Goal: Transaction & Acquisition: Purchase product/service

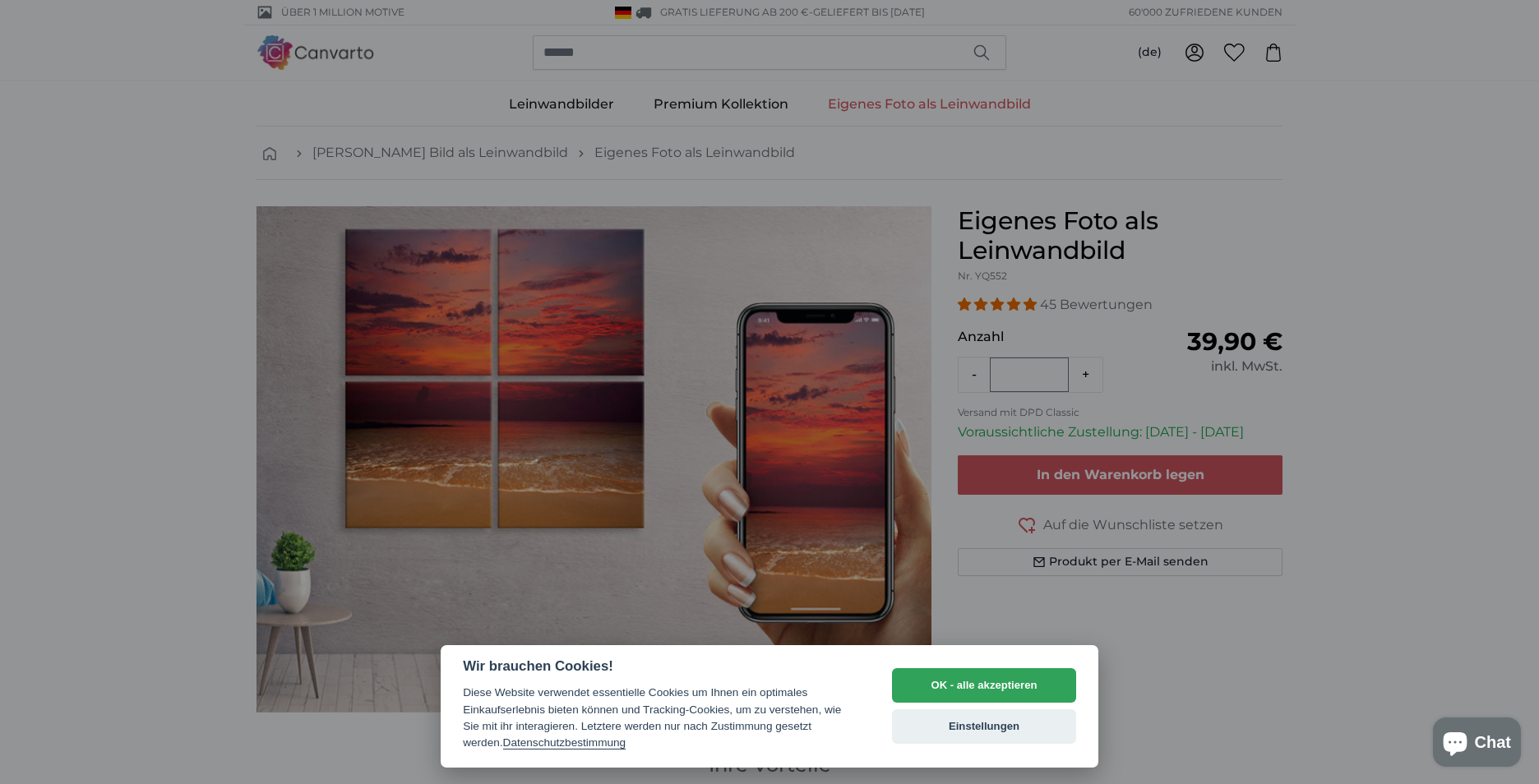
select select "**"
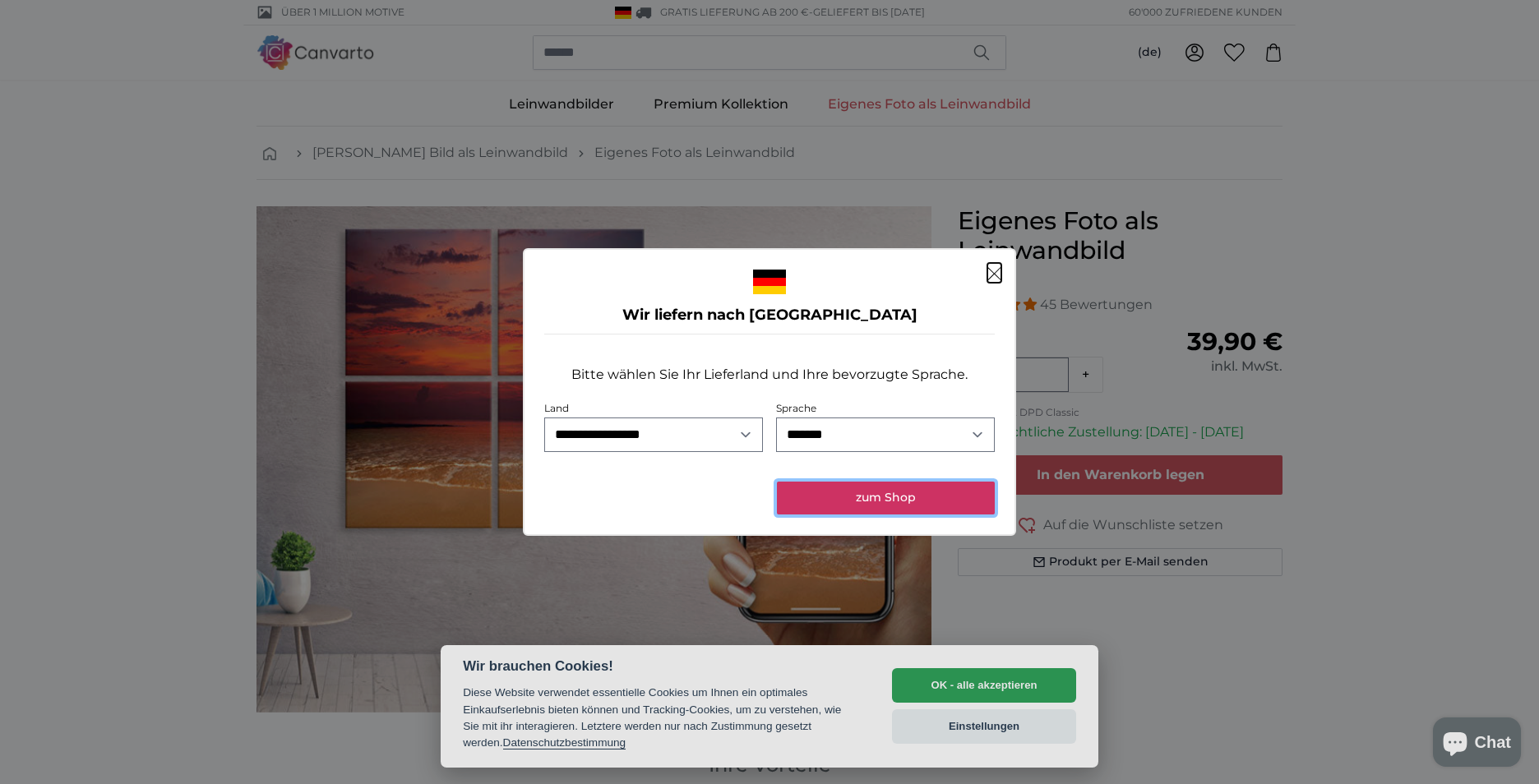
click at [844, 502] on button "zum Shop" at bounding box center [885, 498] width 218 height 33
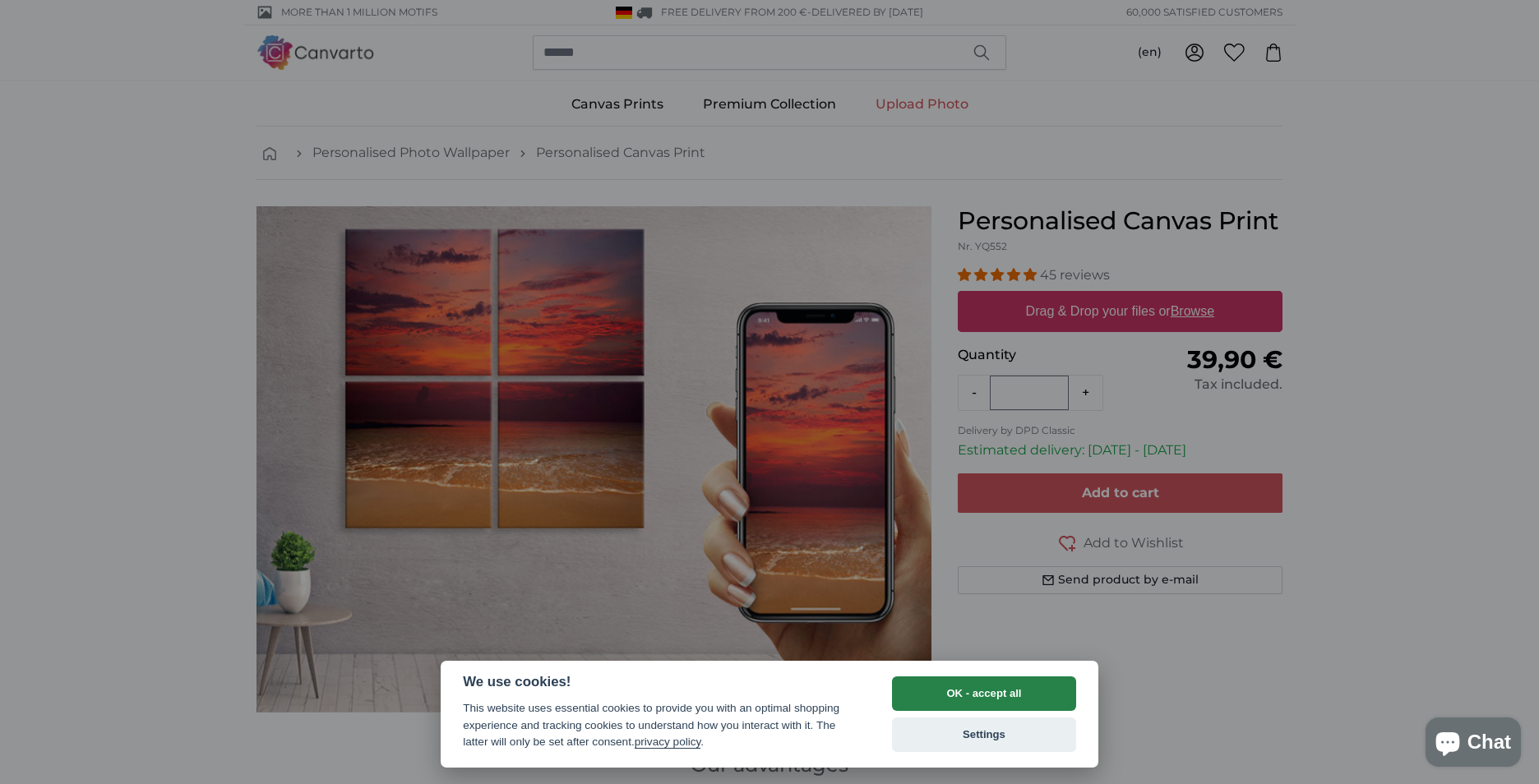
click at [1003, 694] on button "OK - accept all" at bounding box center [984, 694] width 184 height 35
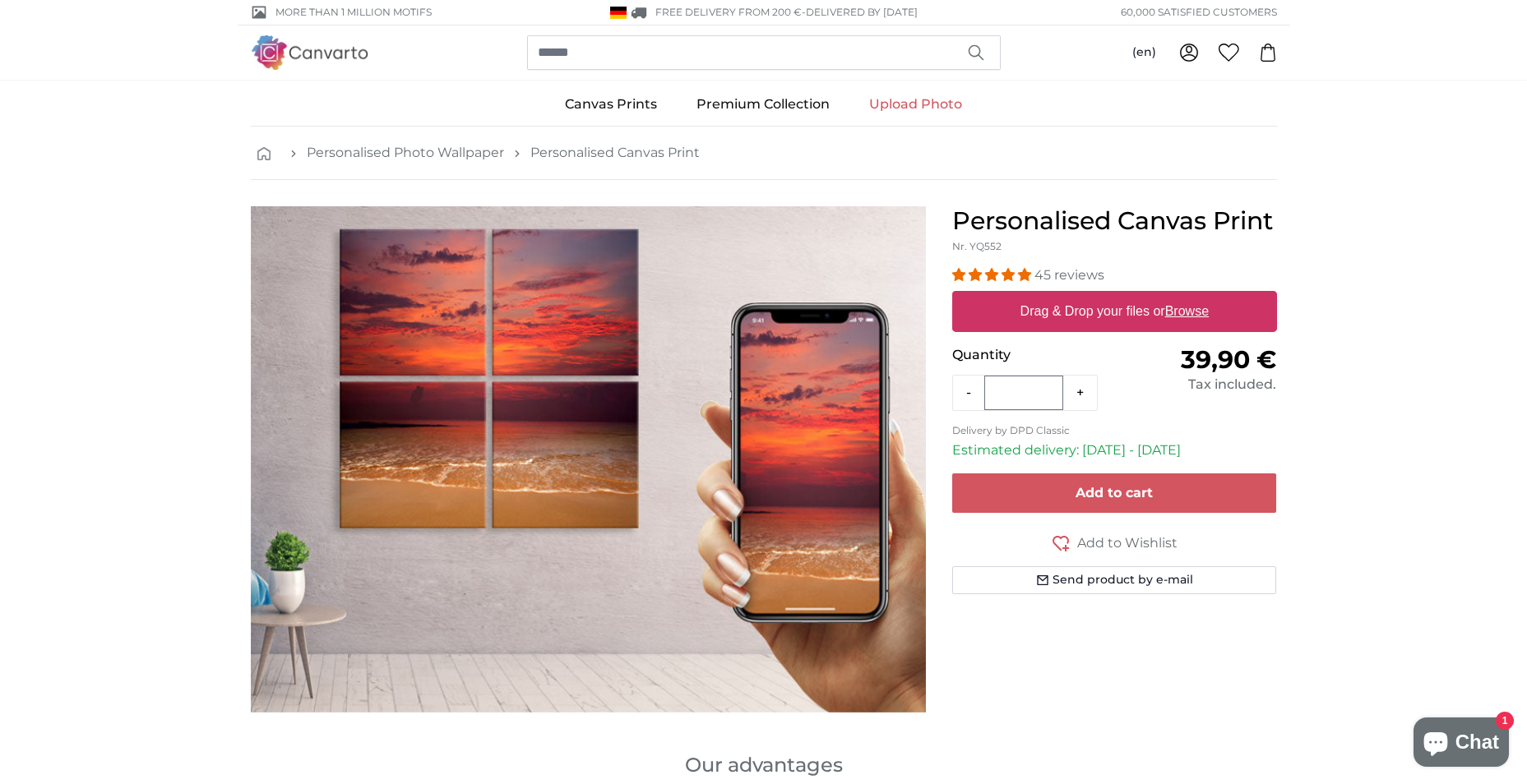
click at [902, 108] on link "Upload Photo" at bounding box center [916, 104] width 132 height 42
